Goal: Information Seeking & Learning: Check status

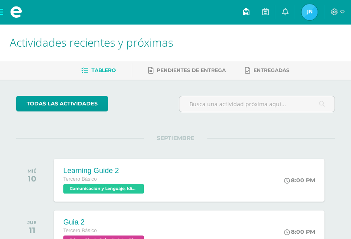
click at [243, 9] on icon at bounding box center [245, 11] width 6 height 7
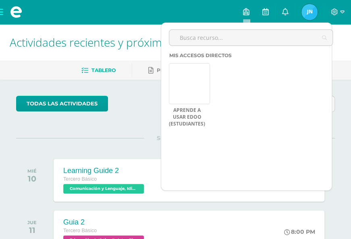
click at [9, 16] on span at bounding box center [16, 12] width 32 height 24
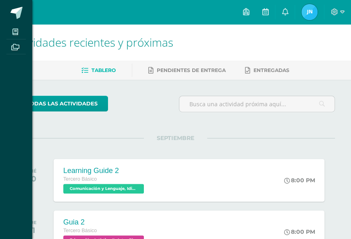
click at [69, 2] on div "Mis cursos Archivos Cerrar panel Artes Industriales Tercero Básico "A" Ciencias…" at bounding box center [175, 119] width 351 height 239
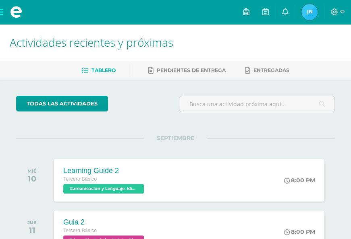
click at [15, 11] on span at bounding box center [16, 12] width 12 height 12
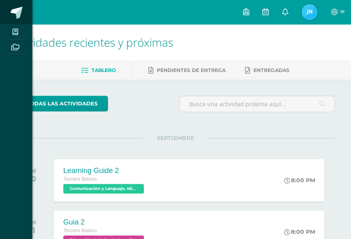
click at [15, 11] on link at bounding box center [16, 12] width 32 height 24
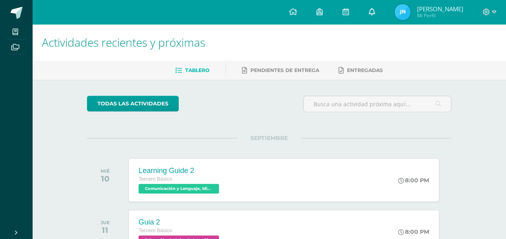
click at [356, 16] on link at bounding box center [372, 12] width 26 height 24
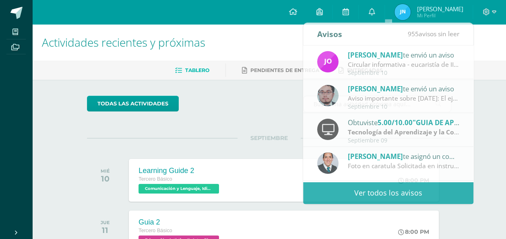
click at [356, 13] on span "Juan Victor Mi Perfil" at bounding box center [429, 12] width 72 height 16
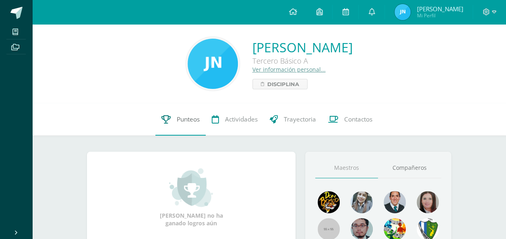
click at [181, 131] on link "Punteos" at bounding box center [180, 119] width 50 height 32
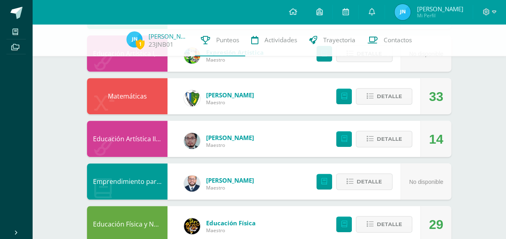
scroll to position [134, 0]
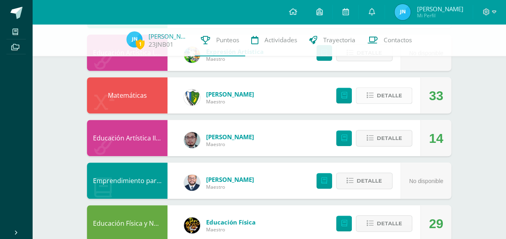
click at [383, 93] on span "Detalle" at bounding box center [388, 95] width 25 height 15
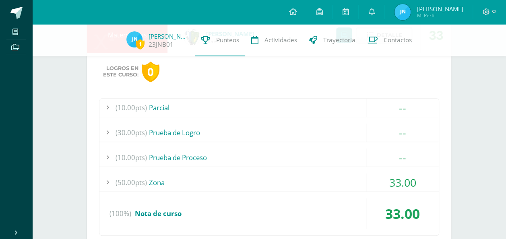
scroll to position [245, 0]
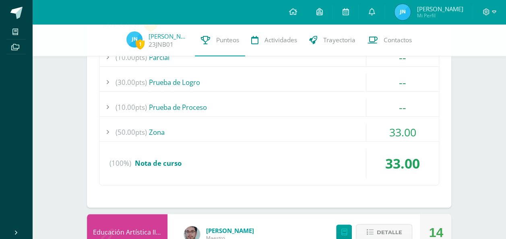
click at [244, 117] on div "(10.00pts) Parcial -- (10.0pts) Prueba parcial U4 (30.00pts) Prueba de Logro --" at bounding box center [269, 117] width 340 height 138
click at [189, 129] on div "(50.00pts) Zona" at bounding box center [268, 132] width 339 height 18
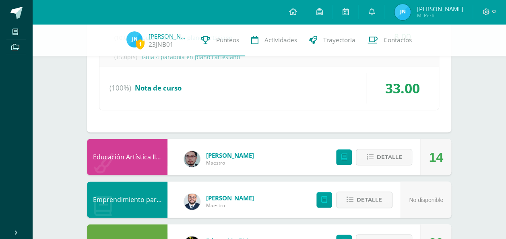
scroll to position [0, 0]
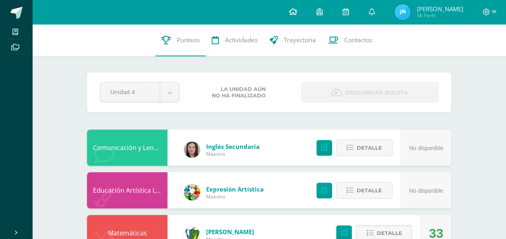
click at [297, 11] on icon at bounding box center [293, 11] width 8 height 7
